Goal: Task Accomplishment & Management: Manage account settings

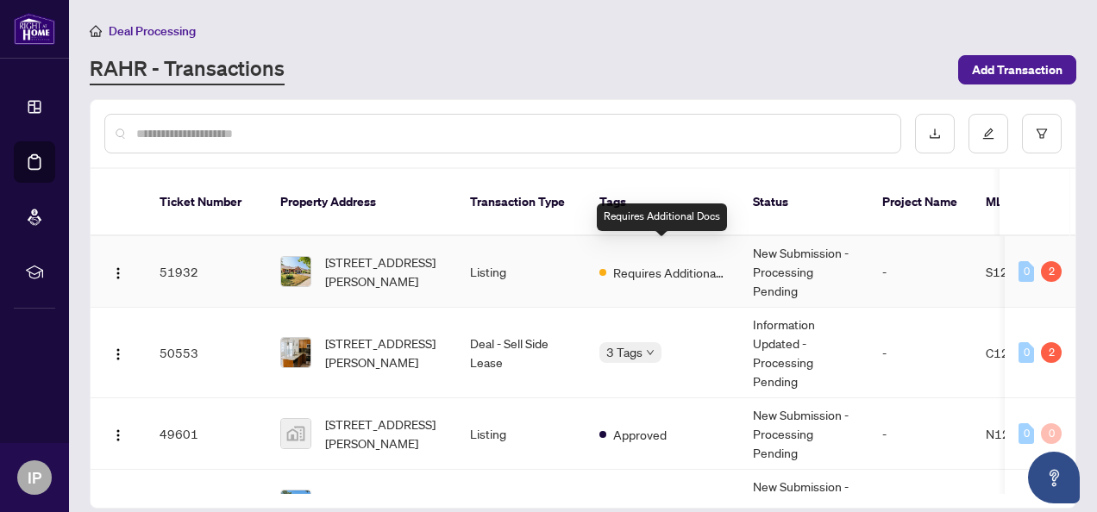
click at [643, 263] on span "Requires Additional Docs" at bounding box center [669, 272] width 112 height 19
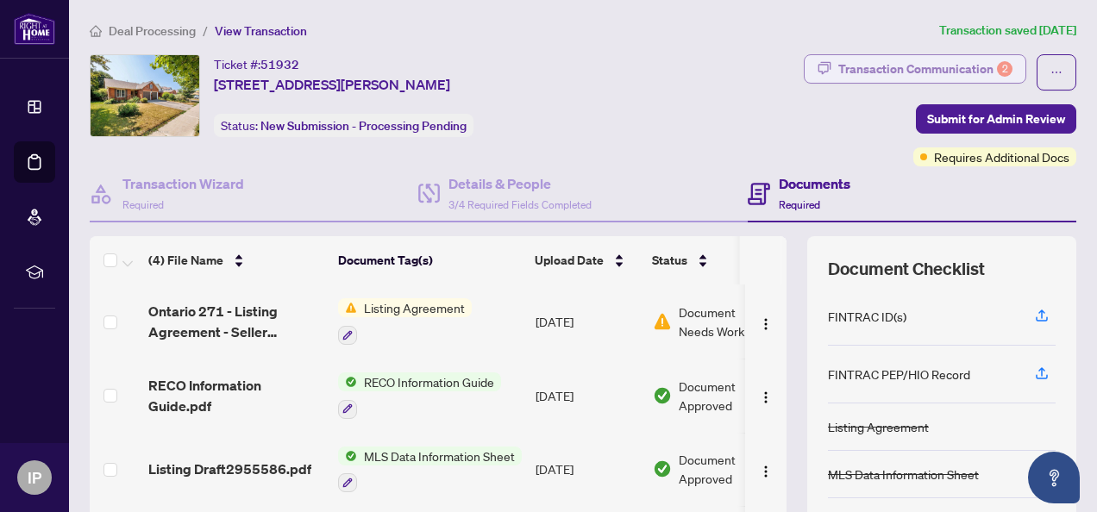
click at [763, 64] on div "Transaction Communication 2" at bounding box center [925, 69] width 174 height 28
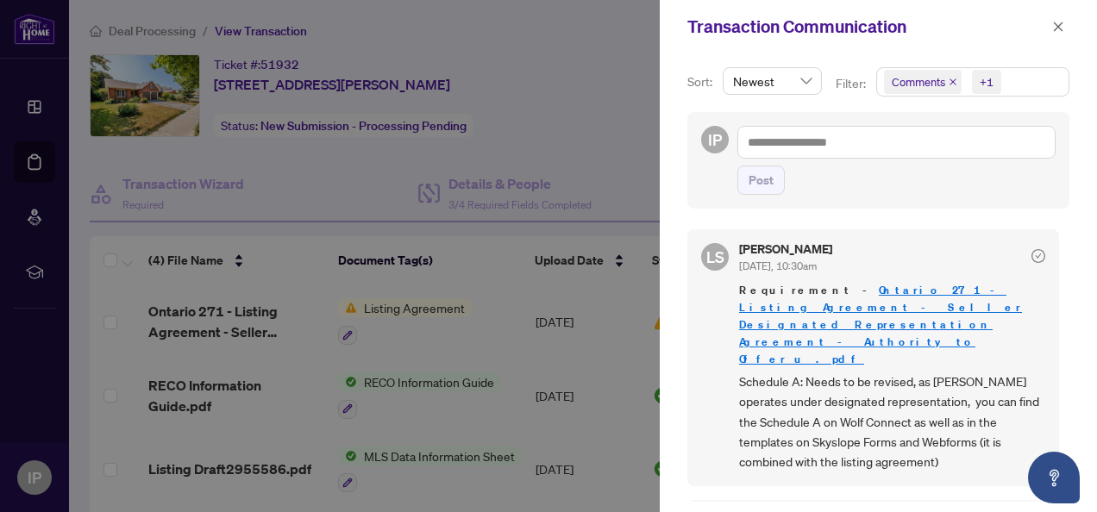
click at [544, 299] on div at bounding box center [548, 256] width 1097 height 512
click at [763, 33] on icon "close" at bounding box center [1058, 27] width 12 height 12
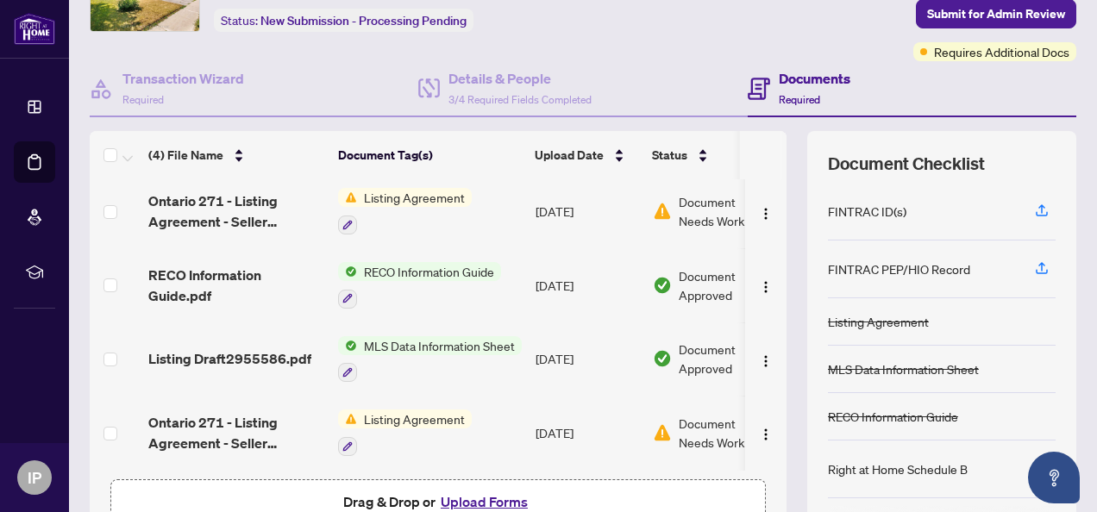
scroll to position [207, 0]
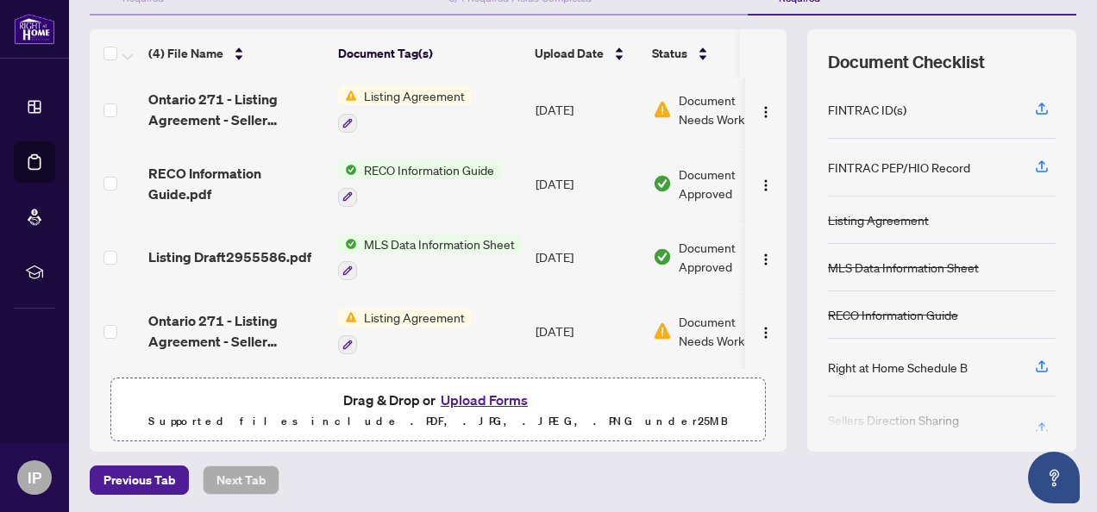
click at [424, 308] on span "Listing Agreement" at bounding box center [414, 317] width 115 height 19
click at [675, 344] on td "Document Needs Work 1" at bounding box center [719, 331] width 147 height 74
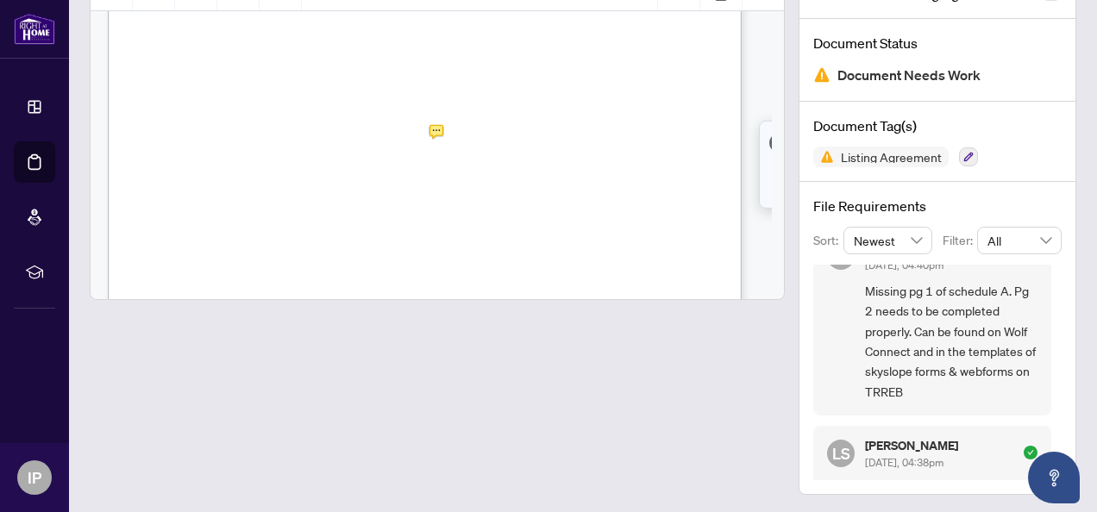
scroll to position [345, 0]
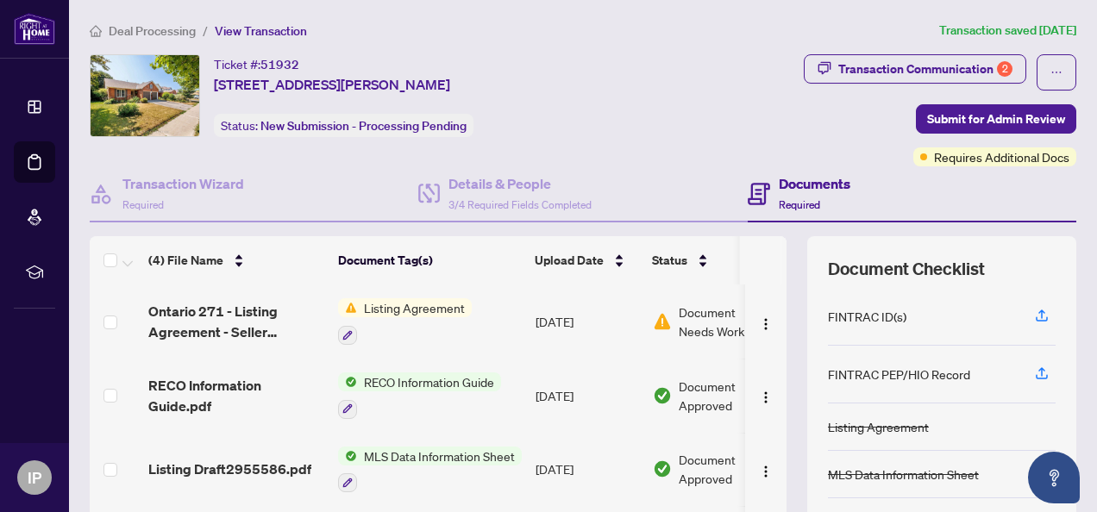
scroll to position [207, 0]
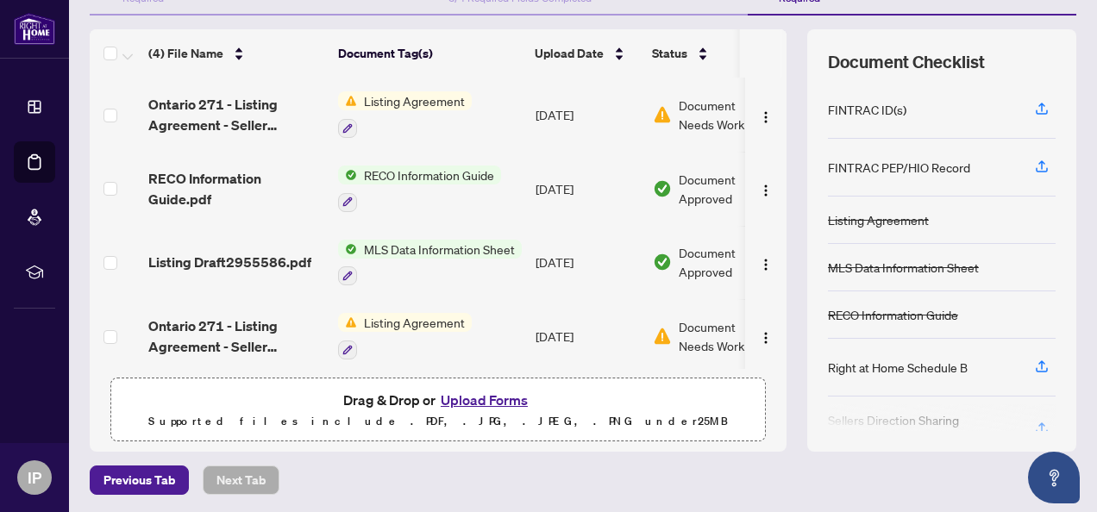
click at [466, 395] on button "Upload Forms" at bounding box center [483, 400] width 97 height 22
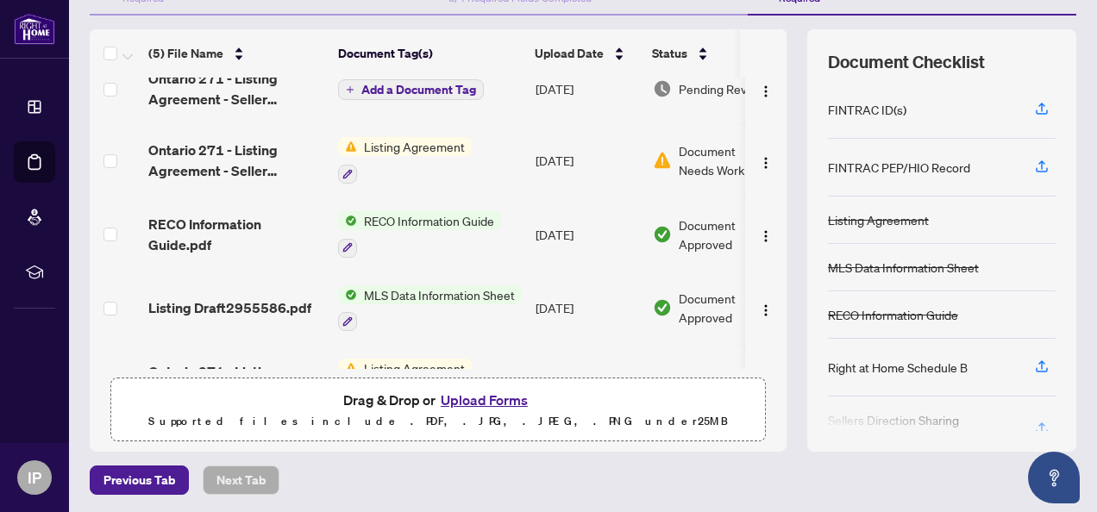
scroll to position [0, 0]
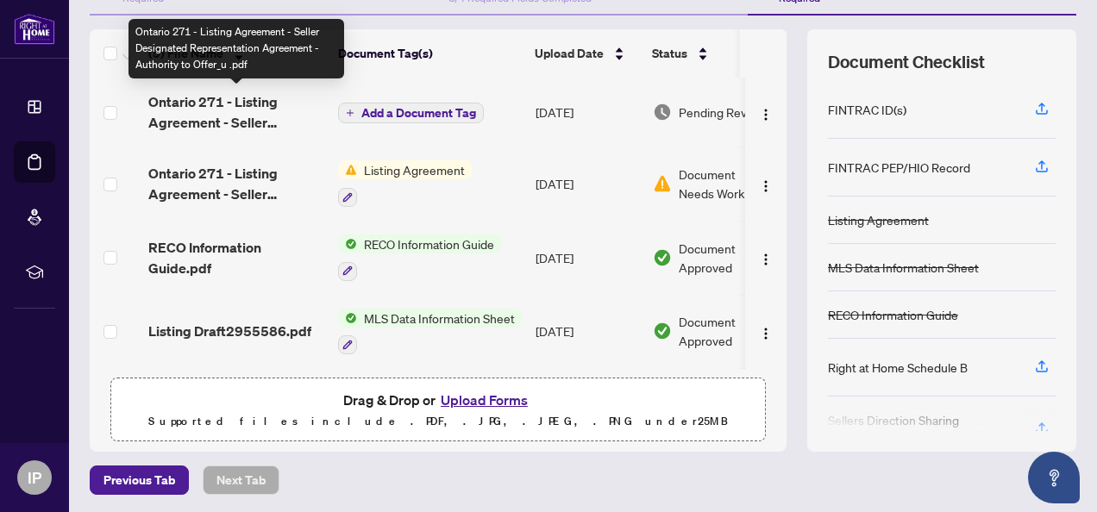
click at [241, 102] on span "Ontario 271 - Listing Agreement - Seller Designated Representation Agreement - …" at bounding box center [236, 111] width 176 height 41
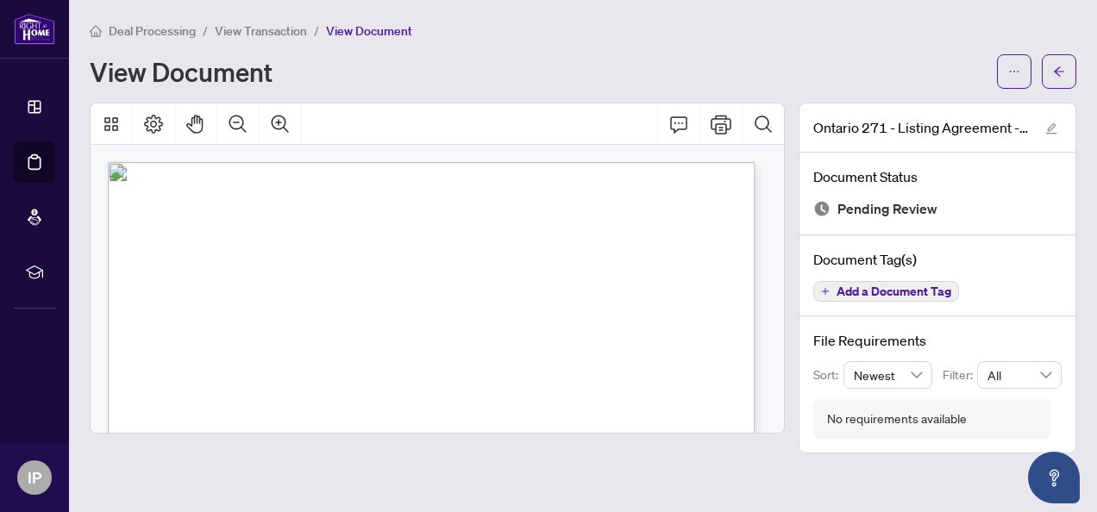
click at [763, 33] on div "Deal Processing / View Transaction / View Document" at bounding box center [583, 31] width 987 height 20
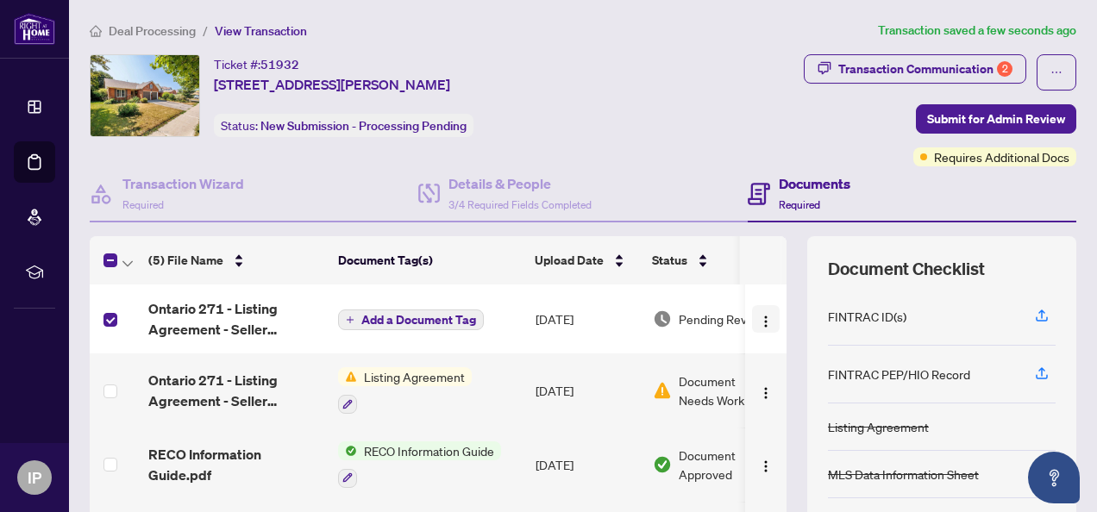
click at [759, 316] on img "button" at bounding box center [766, 322] width 14 height 14
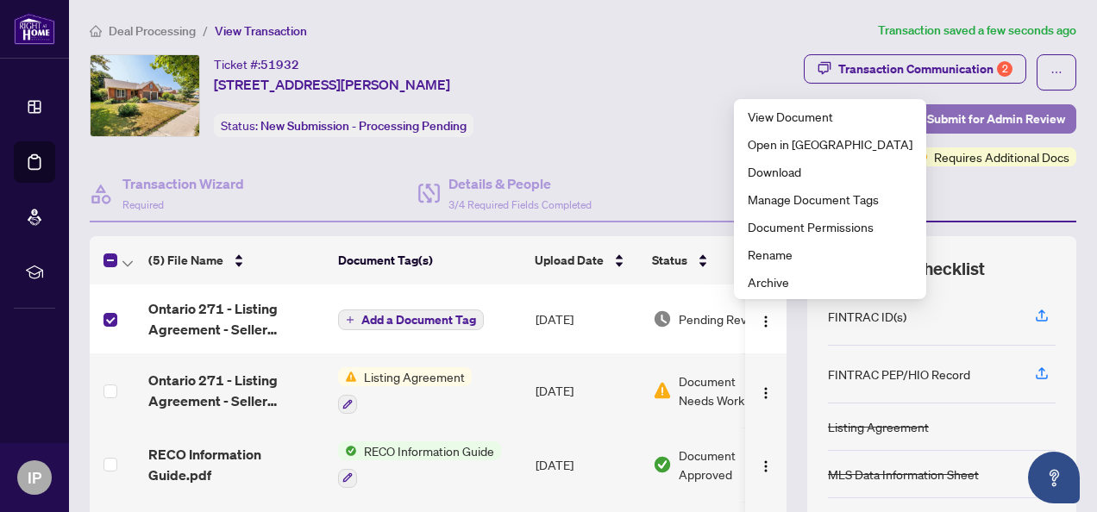
click at [763, 110] on span "Submit for Admin Review" at bounding box center [996, 119] width 138 height 28
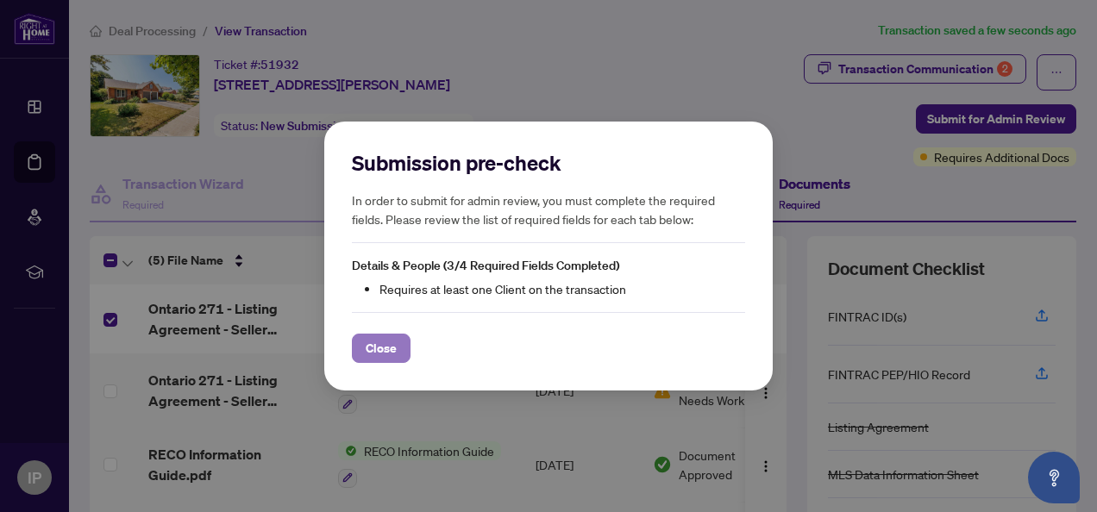
click at [367, 345] on span "Close" at bounding box center [381, 349] width 31 height 28
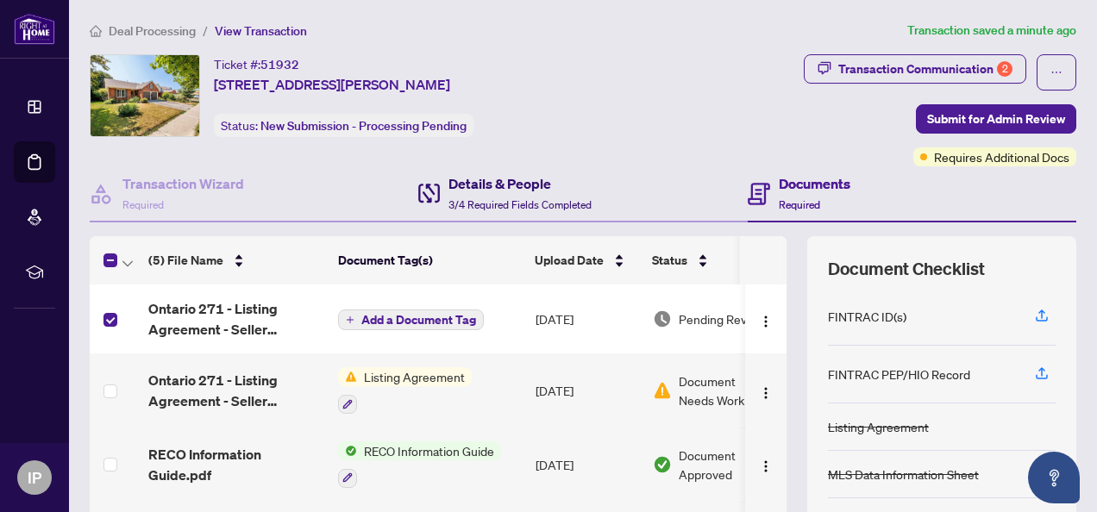
click at [491, 188] on h4 "Details & People" at bounding box center [519, 183] width 143 height 21
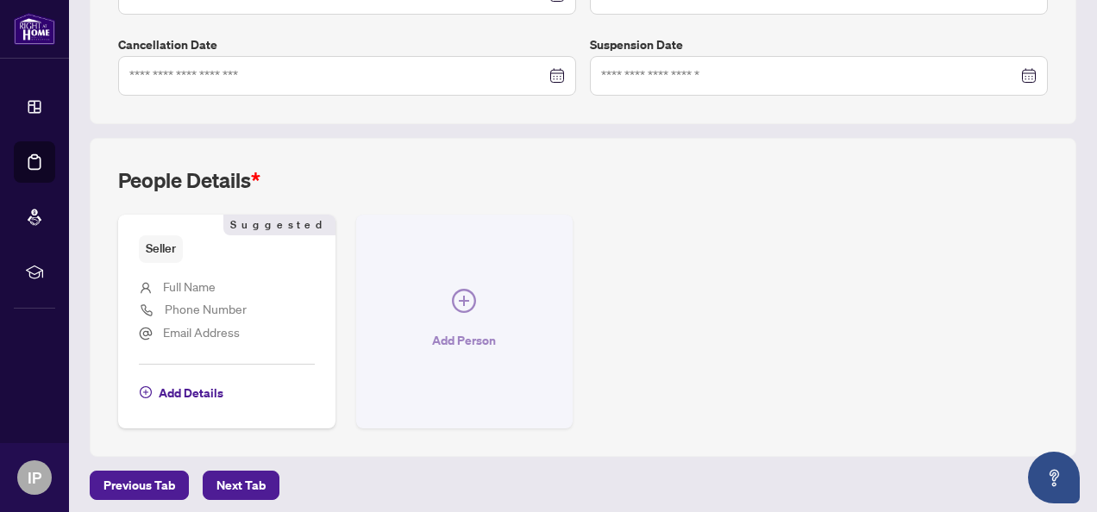
scroll to position [523, 0]
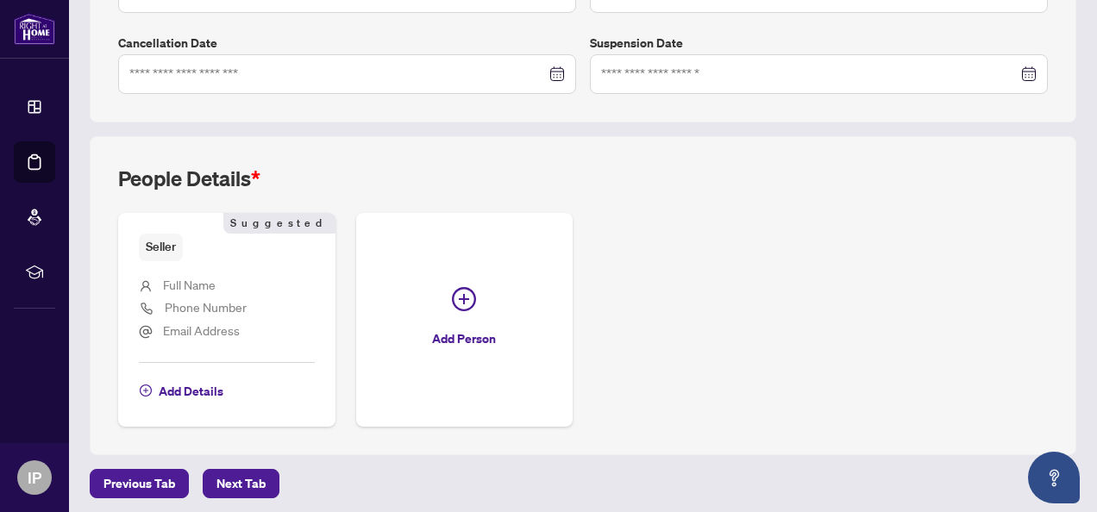
click at [216, 281] on span "Full Name" at bounding box center [189, 285] width 53 height 16
click at [200, 285] on span "Full Name" at bounding box center [189, 285] width 53 height 16
click at [147, 385] on icon "plus-circle" at bounding box center [146, 391] width 12 height 12
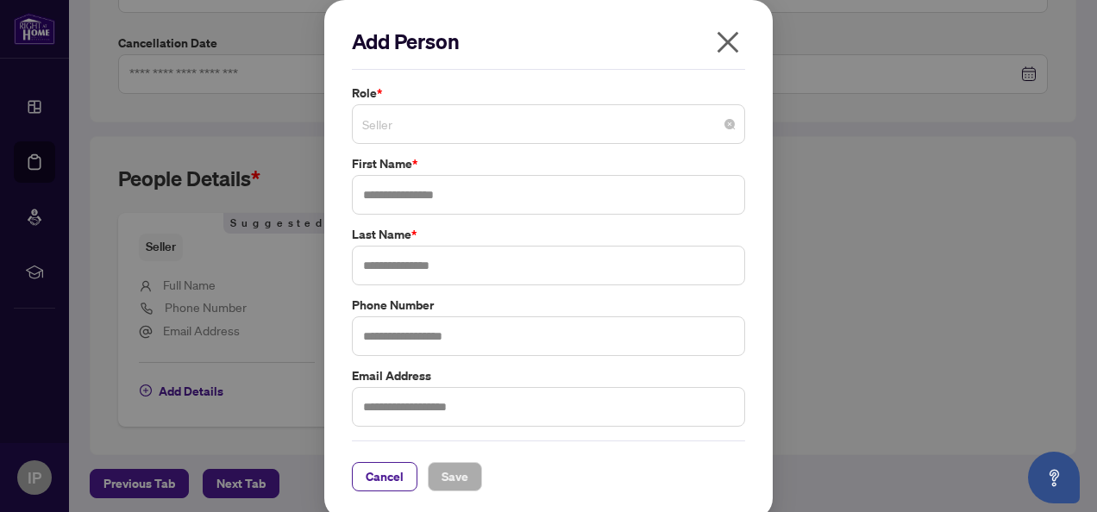
click at [410, 119] on span "Seller" at bounding box center [548, 124] width 373 height 33
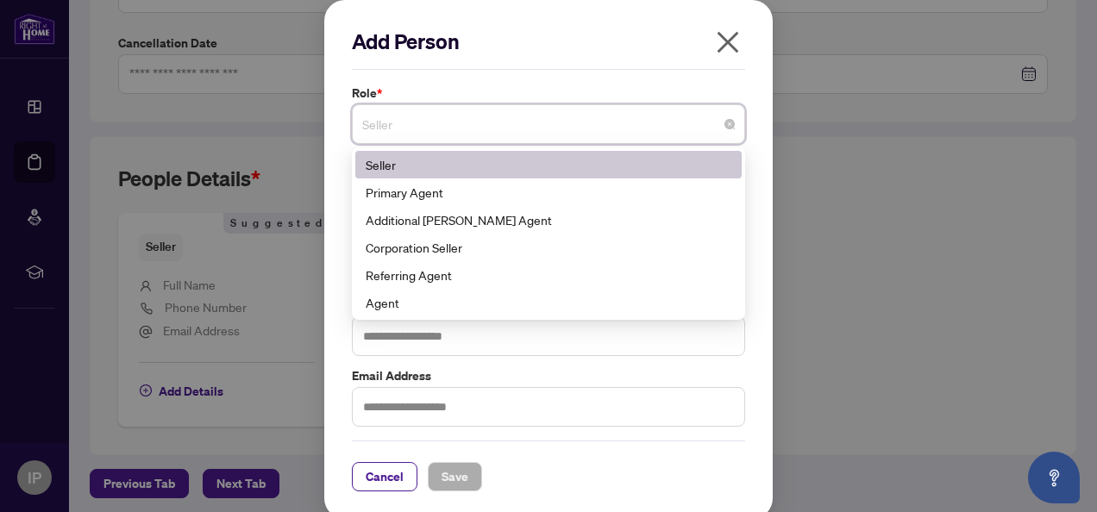
click at [392, 164] on div "Seller" at bounding box center [549, 164] width 366 height 19
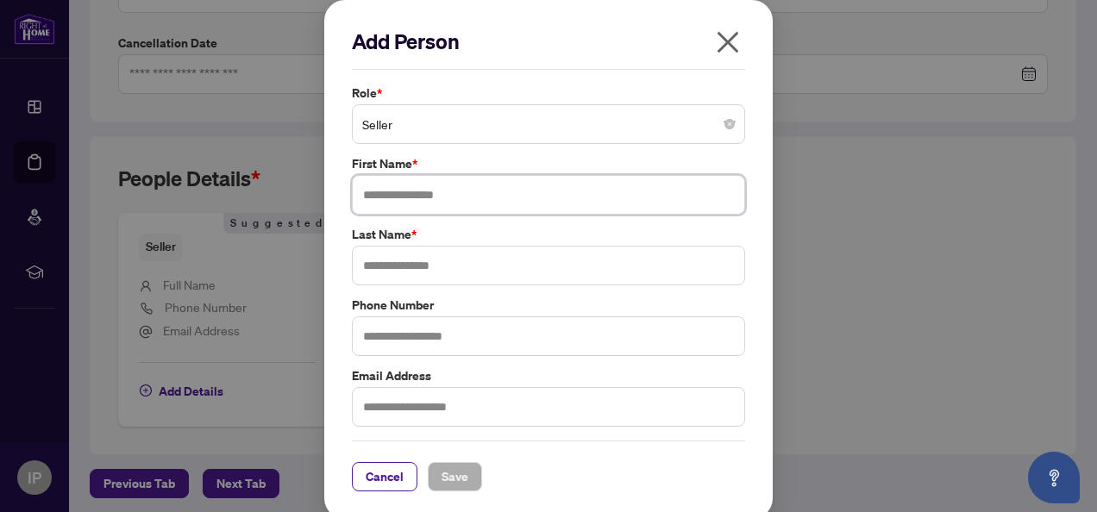
click at [385, 194] on input "text" at bounding box center [548, 195] width 393 height 40
type input "****"
click at [431, 263] on input "text" at bounding box center [548, 266] width 393 height 40
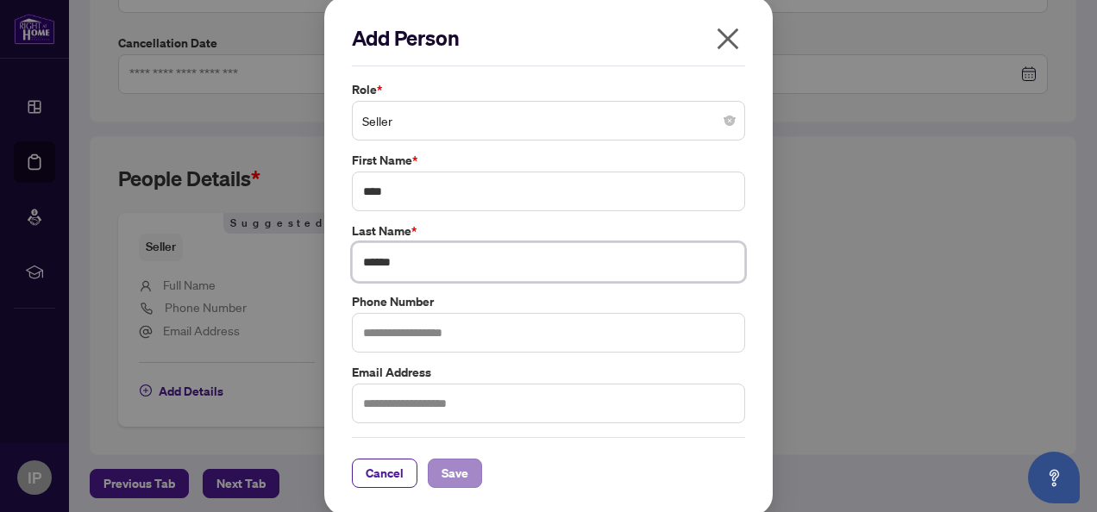
type input "******"
click at [442, 462] on span "Save" at bounding box center [455, 474] width 27 height 28
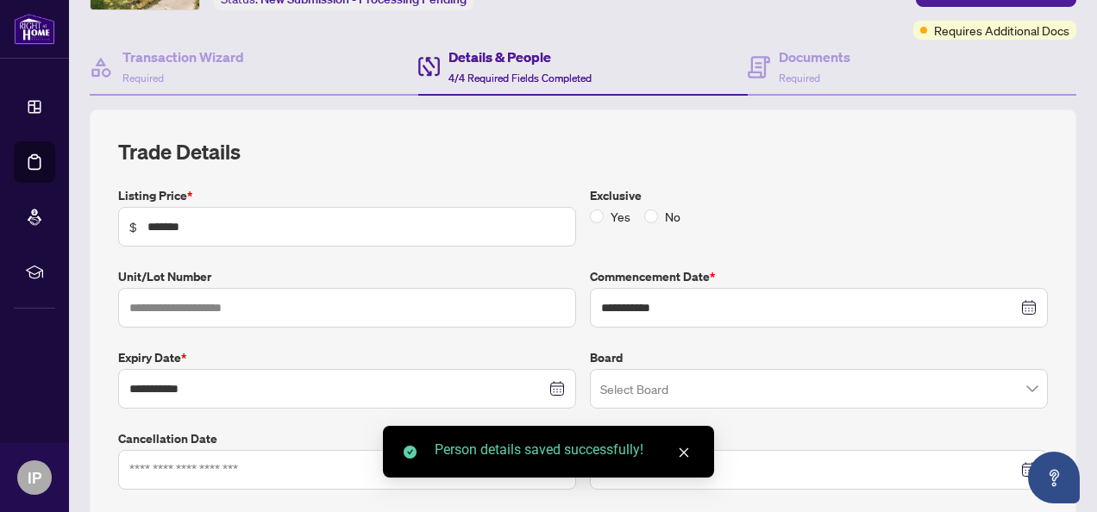
scroll to position [0, 0]
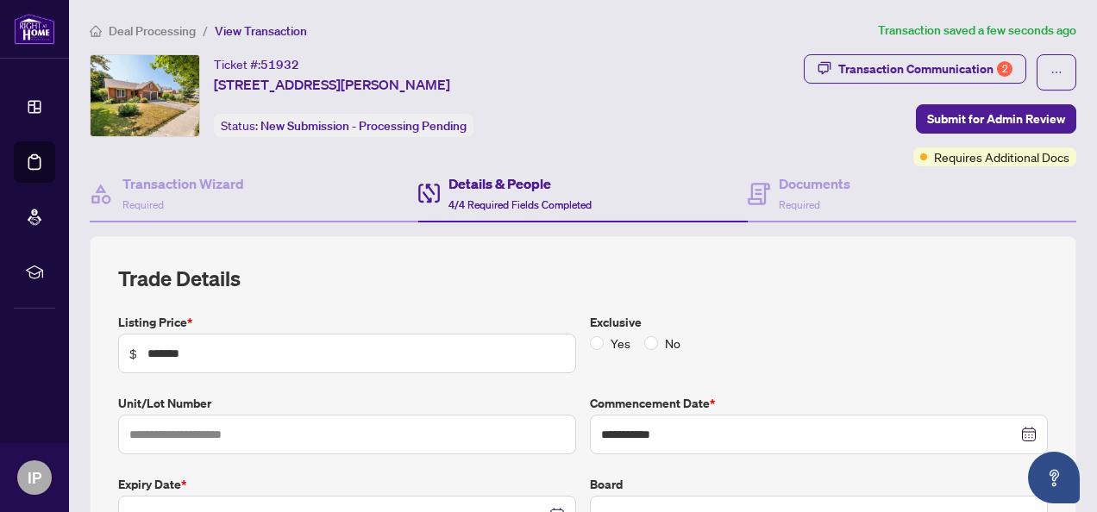
click at [462, 189] on h4 "Details & People" at bounding box center [519, 183] width 143 height 21
click at [213, 186] on h4 "Transaction Wizard" at bounding box center [183, 183] width 122 height 21
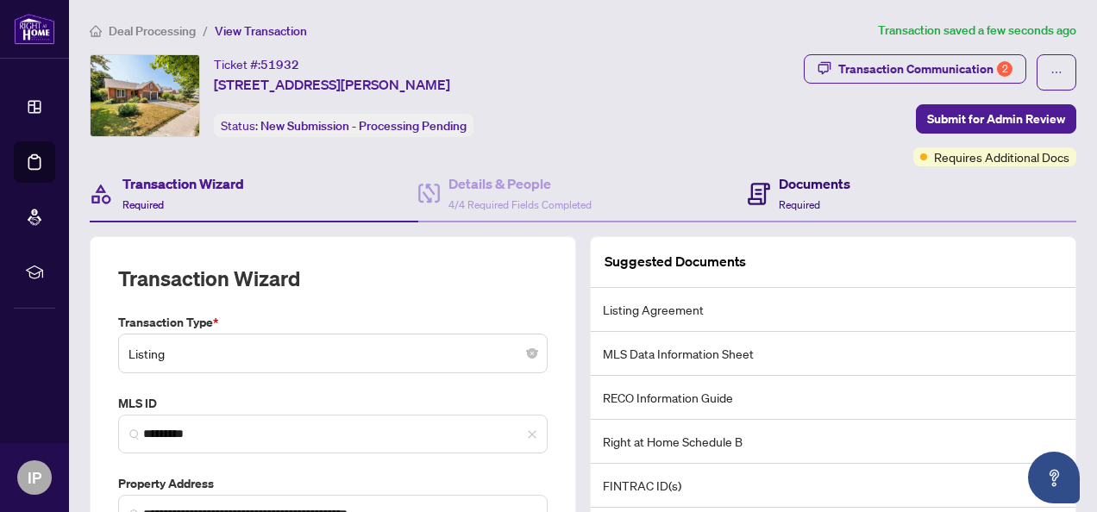
click at [763, 186] on h4 "Documents" at bounding box center [815, 183] width 72 height 21
